Goal: Find specific page/section: Find specific page/section

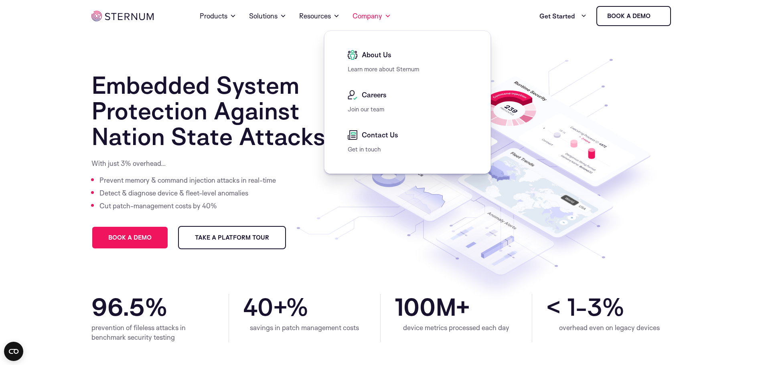
click at [368, 100] on div "Careers" at bounding box center [409, 97] width 123 height 14
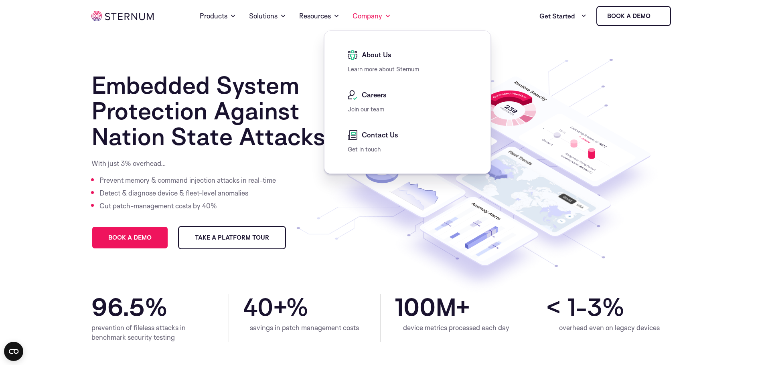
click at [372, 109] on link "Join our team" at bounding box center [366, 109] width 36 height 8
